Goal: Transaction & Acquisition: Download file/media

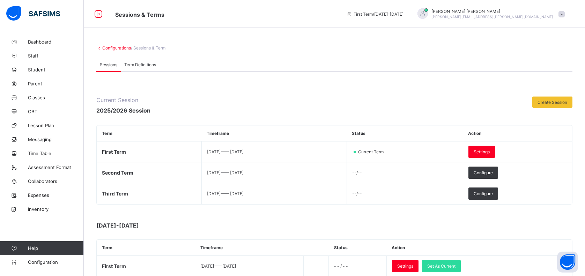
scroll to position [140, 0]
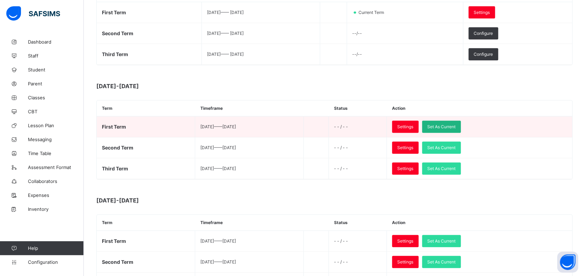
click at [458, 123] on div "Set As Current" at bounding box center [441, 127] width 39 height 12
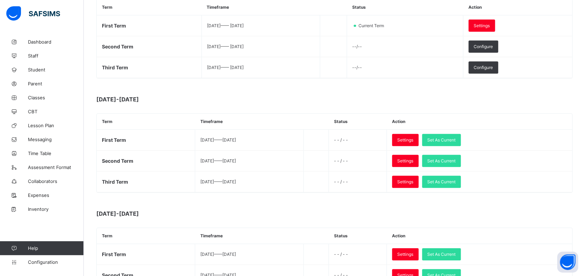
scroll to position [186, 0]
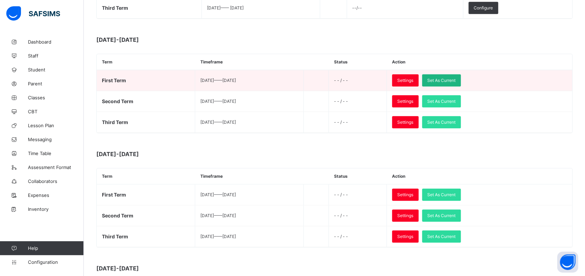
click at [461, 78] on div "Set As Current" at bounding box center [441, 80] width 39 height 12
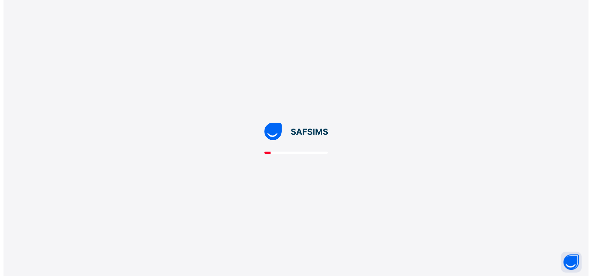
scroll to position [0, 0]
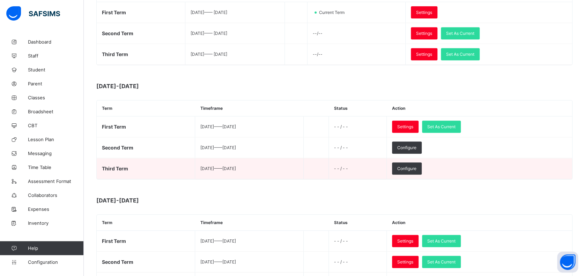
scroll to position [46, 0]
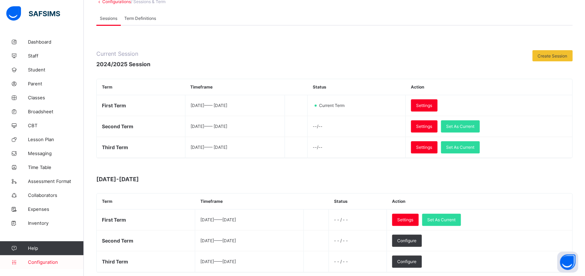
click at [47, 262] on span "Configuration" at bounding box center [55, 263] width 55 height 6
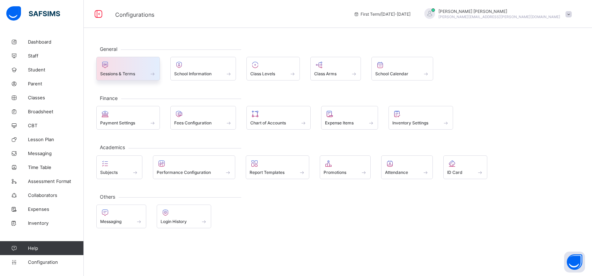
click at [119, 64] on div at bounding box center [128, 65] width 56 height 8
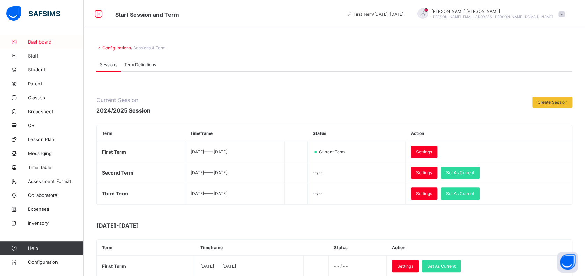
click at [42, 42] on span "Dashboard" at bounding box center [56, 42] width 56 height 6
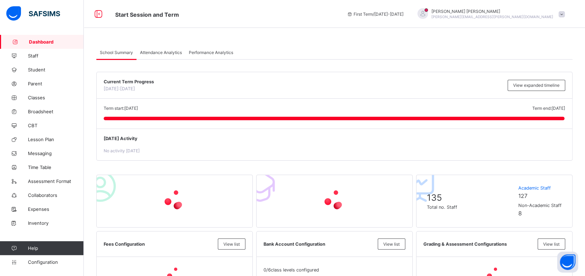
click at [163, 50] on span "Attendance Analytics" at bounding box center [161, 52] width 42 height 5
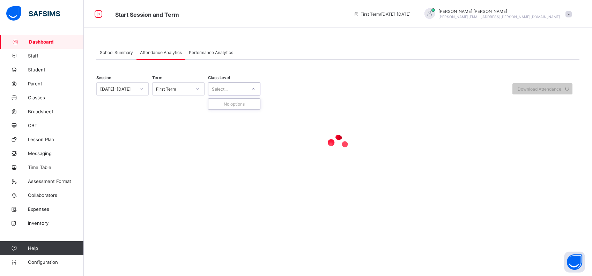
click at [255, 89] on icon at bounding box center [253, 89] width 4 height 7
click at [183, 88] on div "First Term" at bounding box center [174, 89] width 36 height 5
click at [176, 126] on div "First Term" at bounding box center [179, 125] width 52 height 11
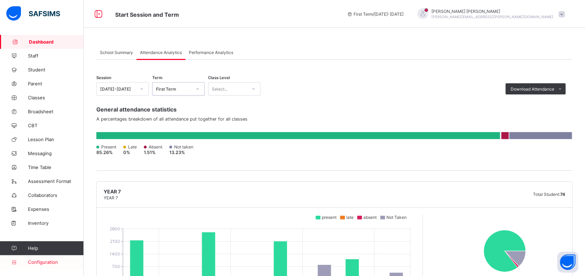
click at [47, 263] on span "Configuration" at bounding box center [55, 263] width 55 height 6
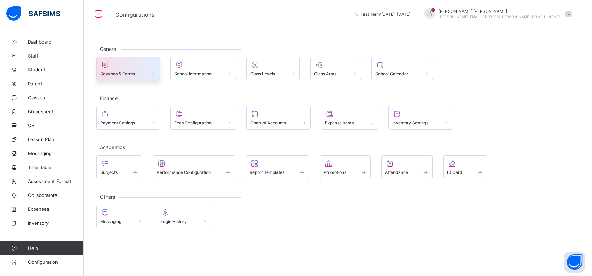
click at [131, 70] on span at bounding box center [128, 70] width 56 height 2
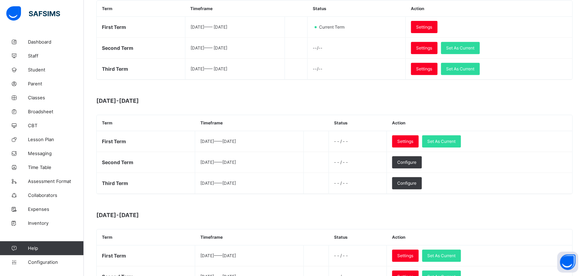
scroll to position [140, 0]
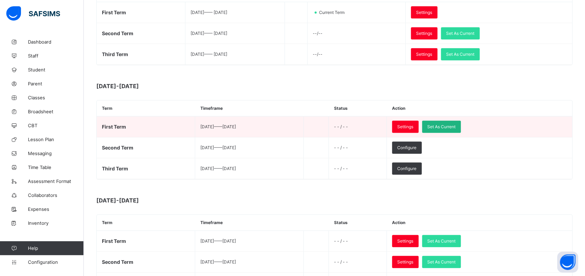
click at [455, 125] on span "Set As Current" at bounding box center [441, 126] width 28 height 5
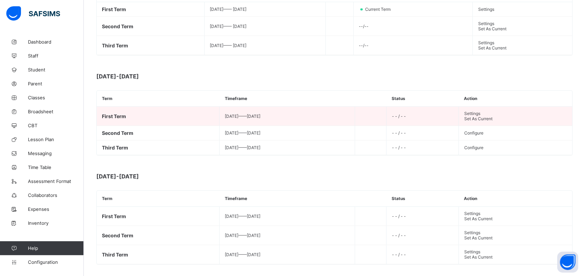
scroll to position [0, 0]
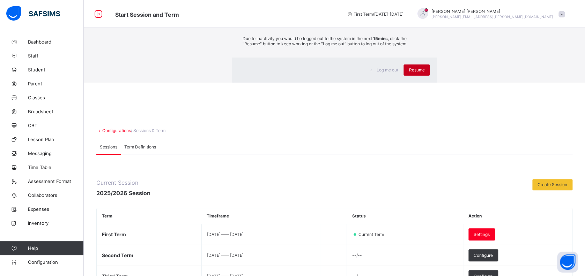
click at [409, 73] on span "Resume" at bounding box center [417, 69] width 16 height 5
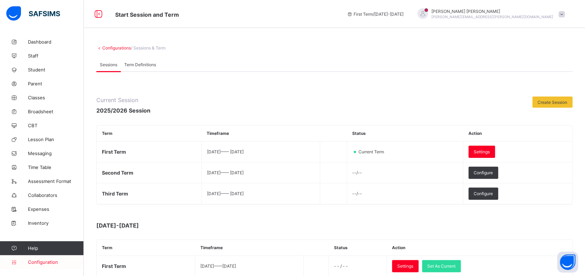
click at [45, 261] on span "Configuration" at bounding box center [55, 263] width 55 height 6
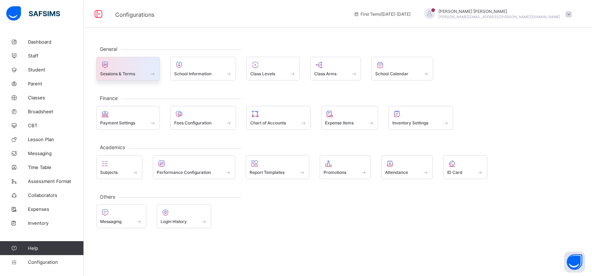
click at [118, 65] on div at bounding box center [128, 65] width 56 height 8
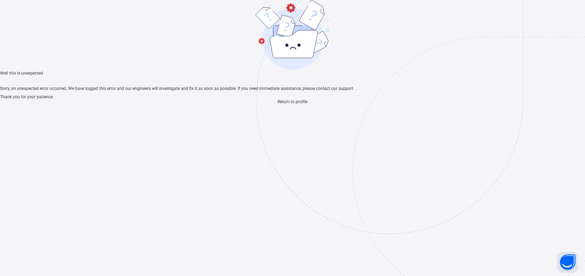
click at [282, 104] on div "Well this is unexpected Sorry, an unexpected error occurred. We have logged thi…" at bounding box center [292, 52] width 585 height 104
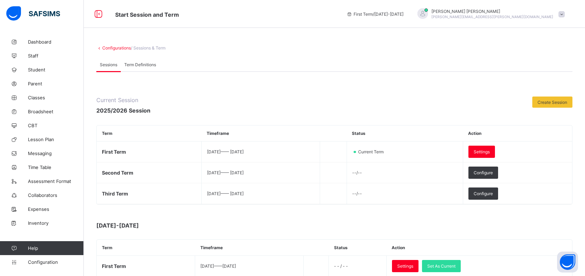
scroll to position [93, 0]
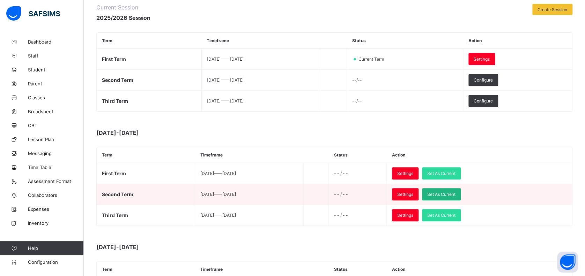
click at [455, 194] on span "Set As Current" at bounding box center [441, 194] width 28 height 5
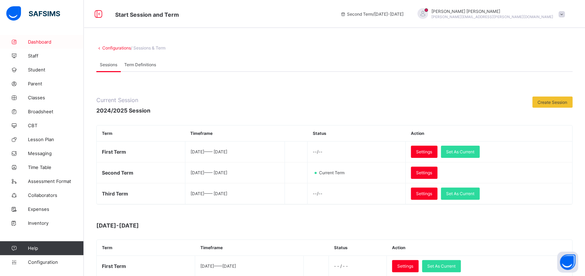
click at [47, 41] on span "Dashboard" at bounding box center [56, 42] width 56 height 6
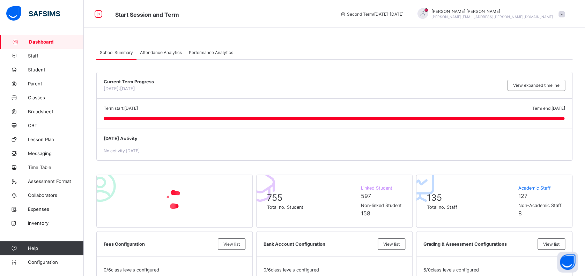
click at [169, 53] on span "Attendance Analytics" at bounding box center [161, 52] width 42 height 5
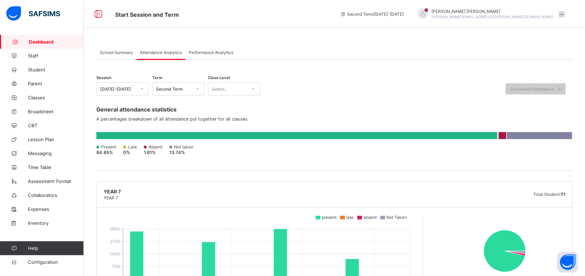
click at [204, 53] on span "Performance Analytics" at bounding box center [211, 52] width 44 height 5
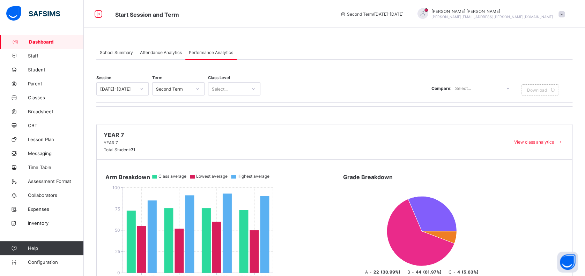
drag, startPoint x: 164, startPoint y: 53, endPoint x: 145, endPoint y: 53, distance: 19.2
click at [164, 53] on span "Attendance Analytics" at bounding box center [161, 52] width 42 height 5
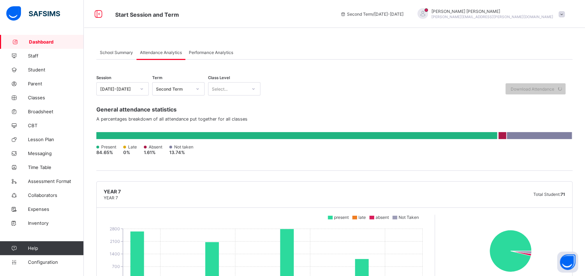
click at [121, 53] on span "School Summary" at bounding box center [116, 52] width 33 height 5
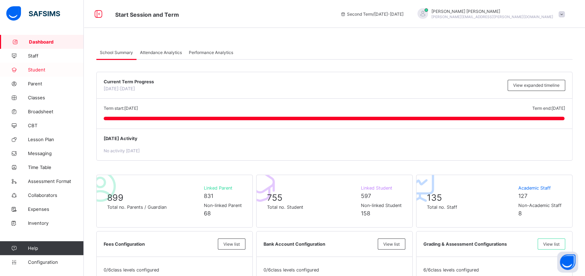
click at [46, 69] on span "Student" at bounding box center [56, 70] width 56 height 6
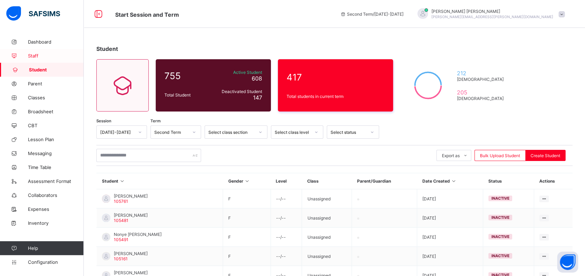
click at [35, 55] on span "Staff" at bounding box center [56, 56] width 56 height 6
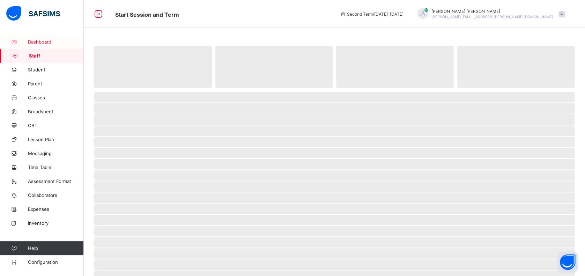
click at [42, 43] on span "Dashboard" at bounding box center [56, 42] width 56 height 6
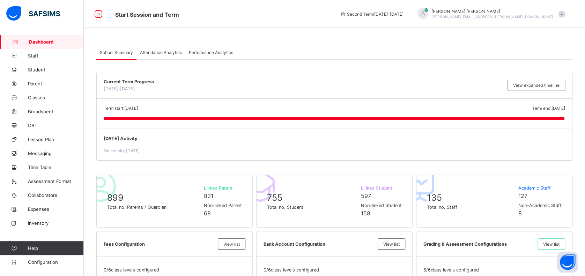
click at [169, 54] on span "Attendance Analytics" at bounding box center [161, 52] width 42 height 5
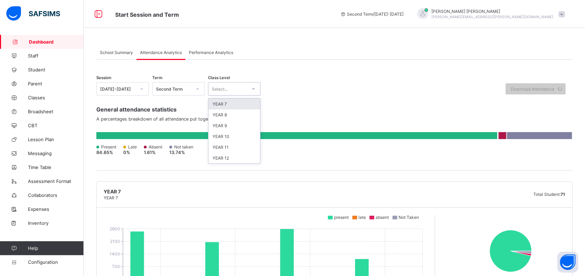
click at [246, 92] on div "Select..." at bounding box center [227, 89] width 38 height 10
click at [238, 102] on div "YEAR 7" at bounding box center [234, 104] width 52 height 11
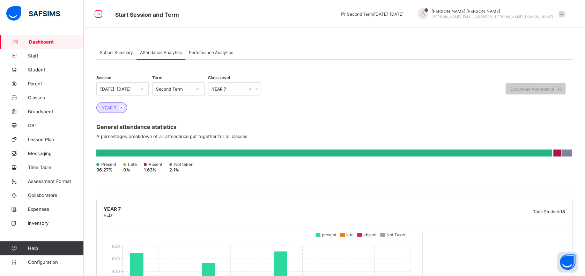
click at [319, 112] on div "YEAR 7" at bounding box center [334, 108] width 476 height 10
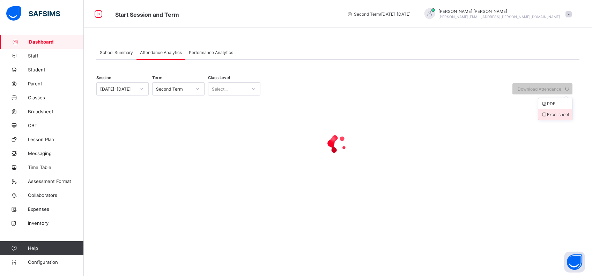
click at [549, 116] on li "Excel sheet" at bounding box center [555, 114] width 34 height 11
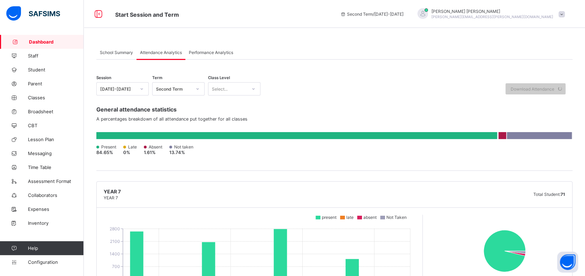
click at [229, 90] on div "Select..." at bounding box center [227, 89] width 38 height 10
click at [230, 105] on div "YEAR 7" at bounding box center [234, 104] width 52 height 11
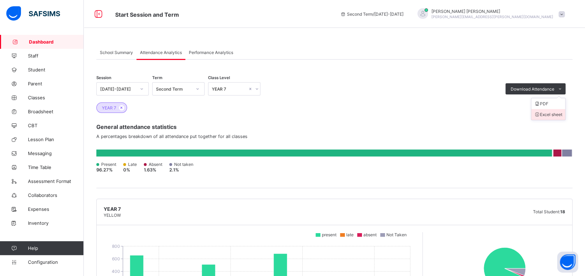
click at [561, 112] on li "Excel sheet" at bounding box center [548, 114] width 34 height 11
click at [253, 88] on div at bounding box center [256, 88] width 7 height 11
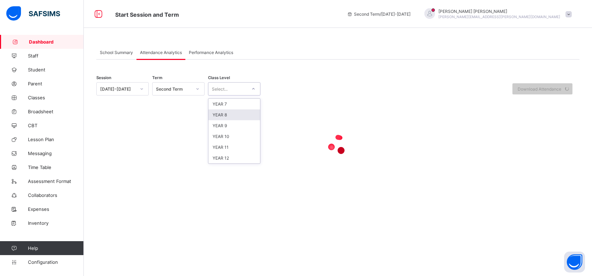
click at [246, 114] on div "YEAR 8" at bounding box center [234, 115] width 52 height 11
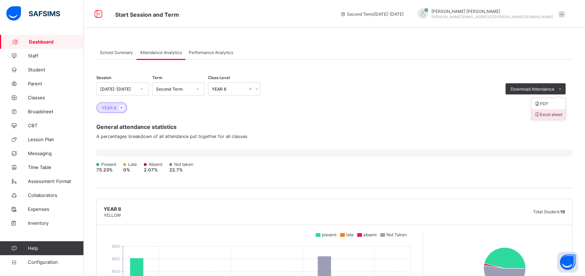
click at [556, 116] on li "Excel sheet" at bounding box center [548, 114] width 34 height 11
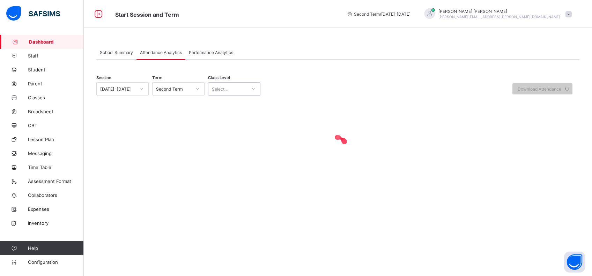
click at [253, 89] on icon at bounding box center [253, 89] width 4 height 7
click at [243, 124] on div "YEAR 9" at bounding box center [234, 125] width 52 height 11
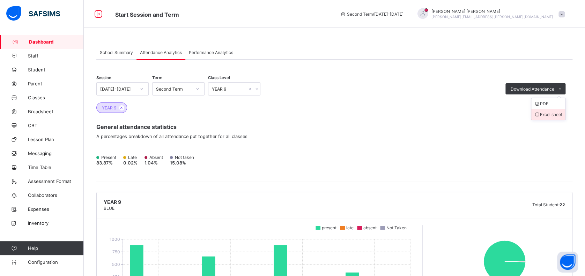
click at [553, 112] on li "Excel sheet" at bounding box center [548, 114] width 34 height 11
click at [243, 88] on div "YEAR 9" at bounding box center [230, 89] width 36 height 5
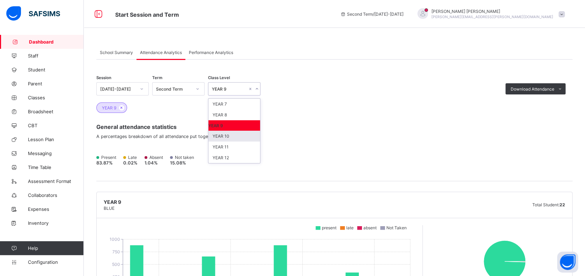
click at [239, 135] on div "YEAR 10" at bounding box center [234, 136] width 52 height 11
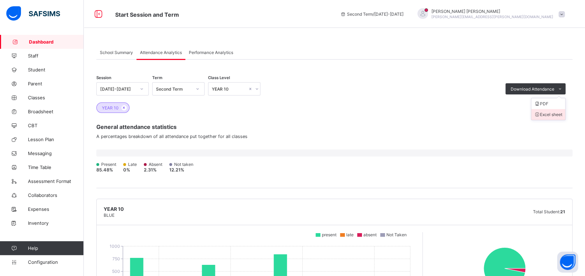
click at [549, 114] on li "Excel sheet" at bounding box center [548, 114] width 34 height 11
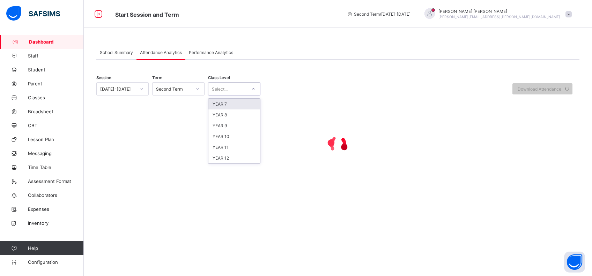
click at [252, 91] on icon at bounding box center [253, 89] width 4 height 7
click at [239, 147] on div "YEAR 11" at bounding box center [234, 147] width 52 height 11
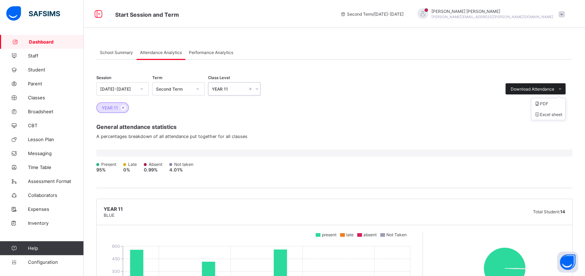
click at [537, 91] on span "Download Attendance" at bounding box center [533, 89] width 44 height 5
click at [559, 112] on li "Excel sheet" at bounding box center [548, 114] width 34 height 11
click at [320, 20] on div "Start Session and Term Second Term / [DATE]-[DATE] [PERSON_NAME] [PERSON_NAME][…" at bounding box center [292, 14] width 585 height 28
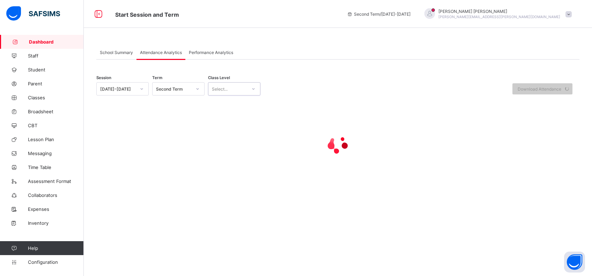
click at [250, 91] on div at bounding box center [253, 88] width 12 height 11
click at [238, 157] on div "YEAR 12" at bounding box center [234, 158] width 52 height 11
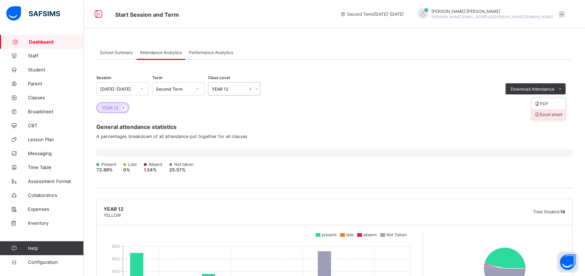
click at [559, 112] on li "Excel sheet" at bounding box center [548, 114] width 34 height 11
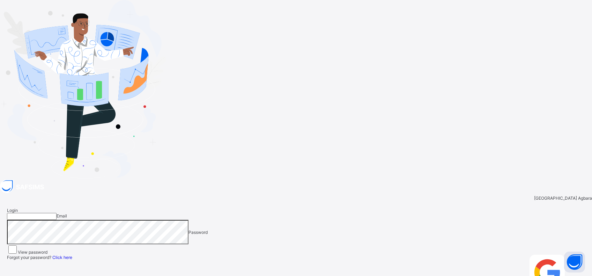
type input "**********"
